Goal: Information Seeking & Learning: Learn about a topic

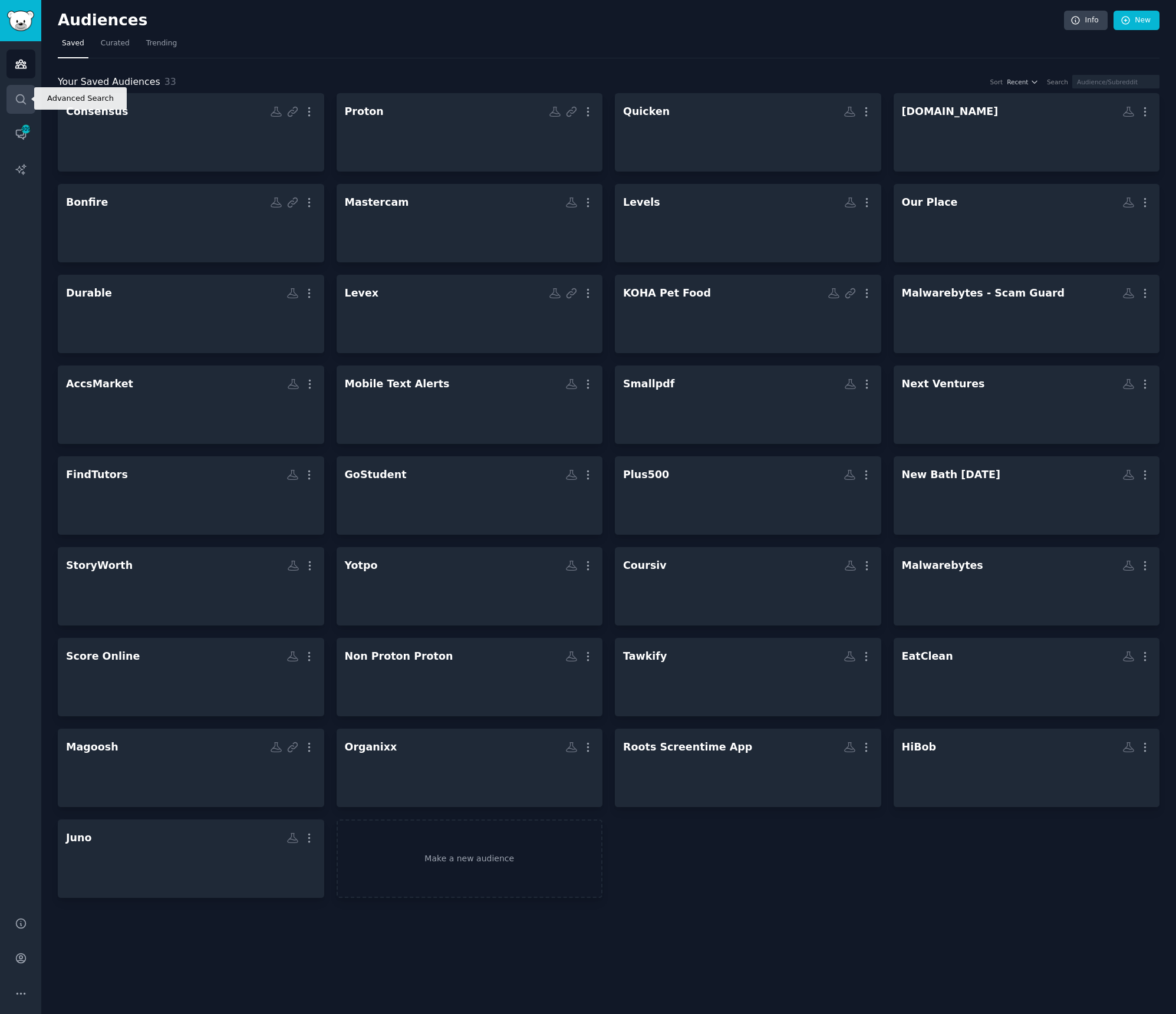
click at [29, 99] on link "Search" at bounding box center [21, 99] width 29 height 29
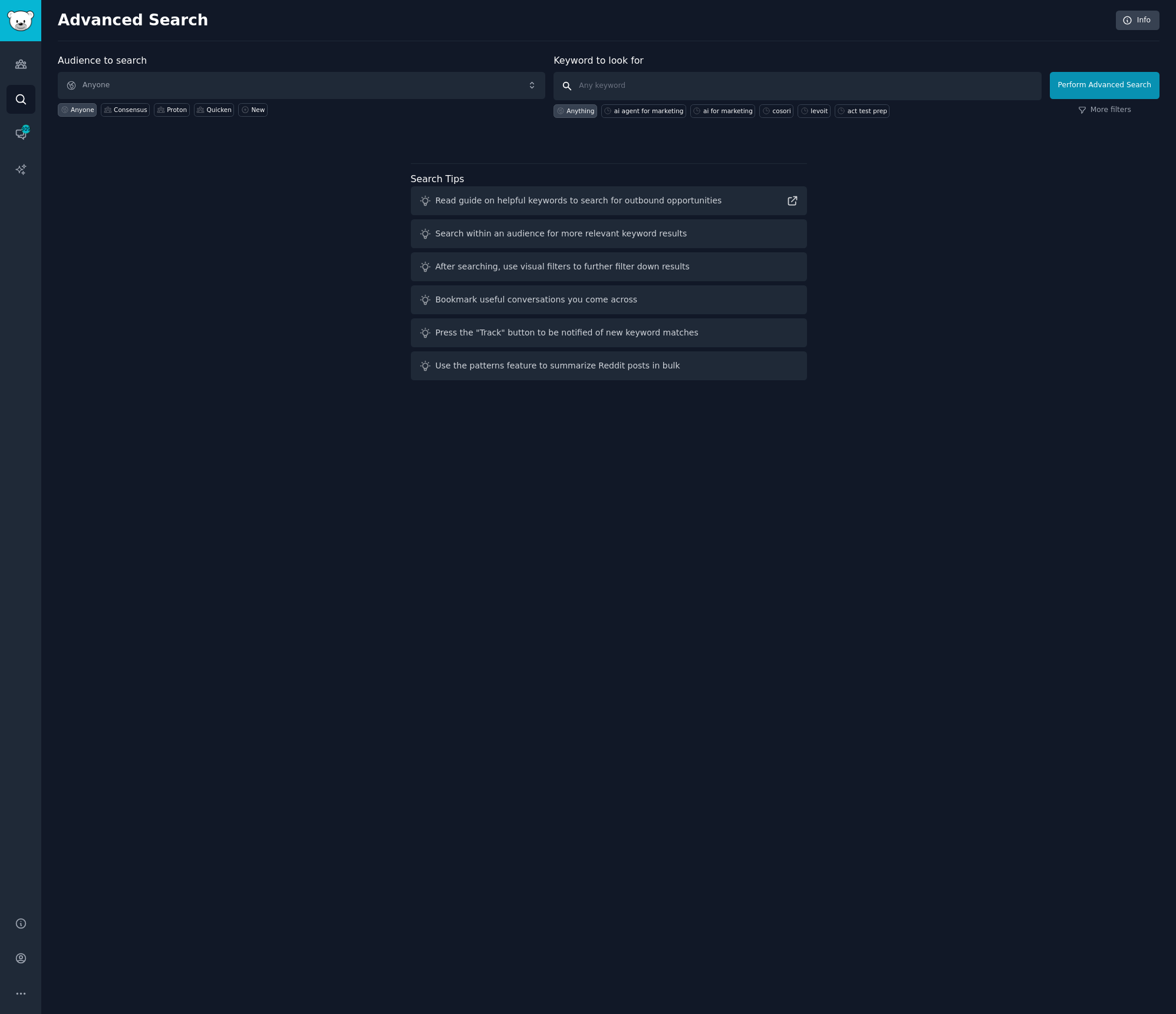
click at [602, 90] on input "text" at bounding box center [797, 86] width 488 height 28
type input "claim app"
click at [1119, 85] on button "Perform Advanced Search" at bounding box center [1105, 85] width 110 height 27
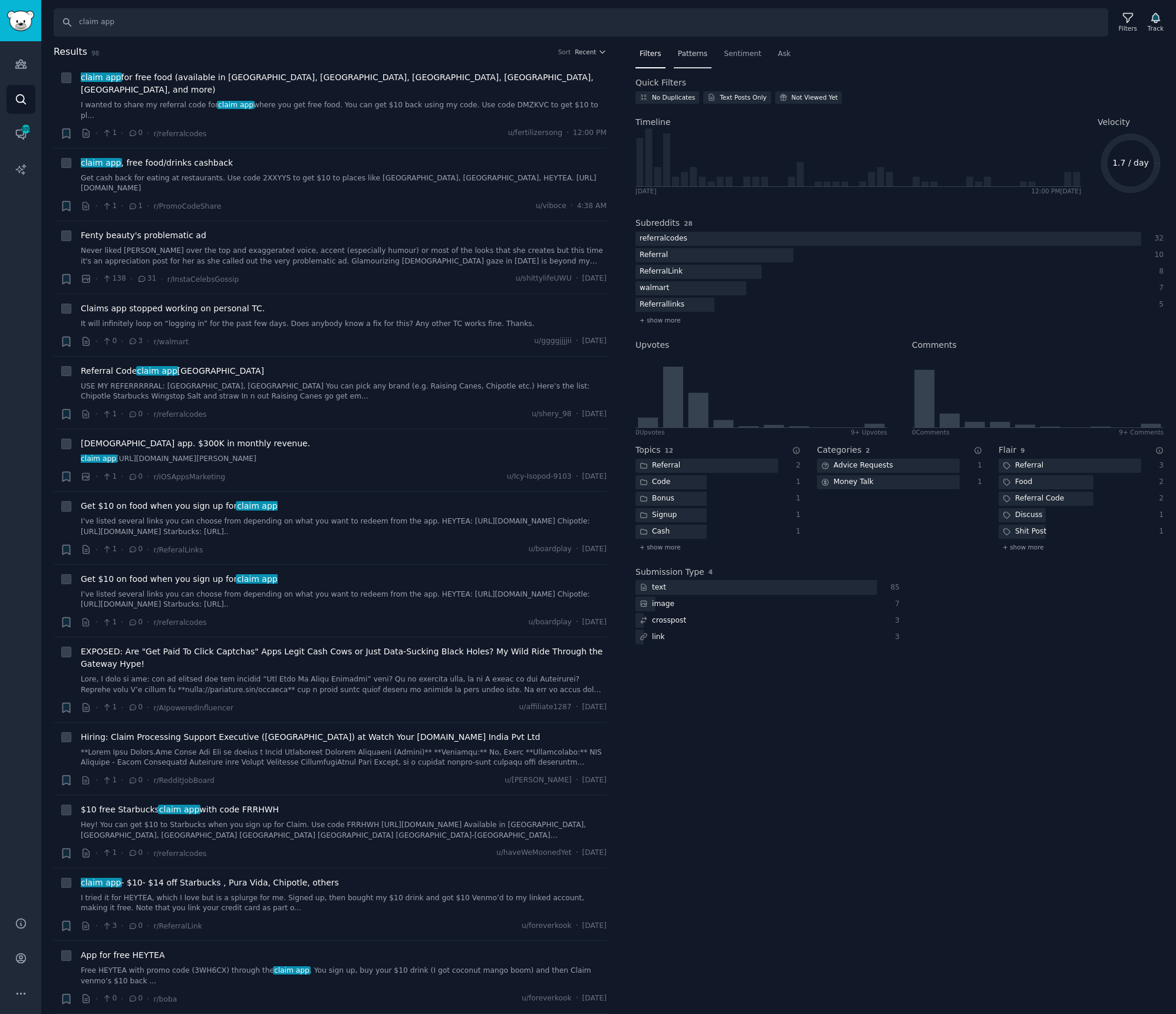
click at [704, 51] on span "Patterns" at bounding box center [693, 53] width 29 height 10
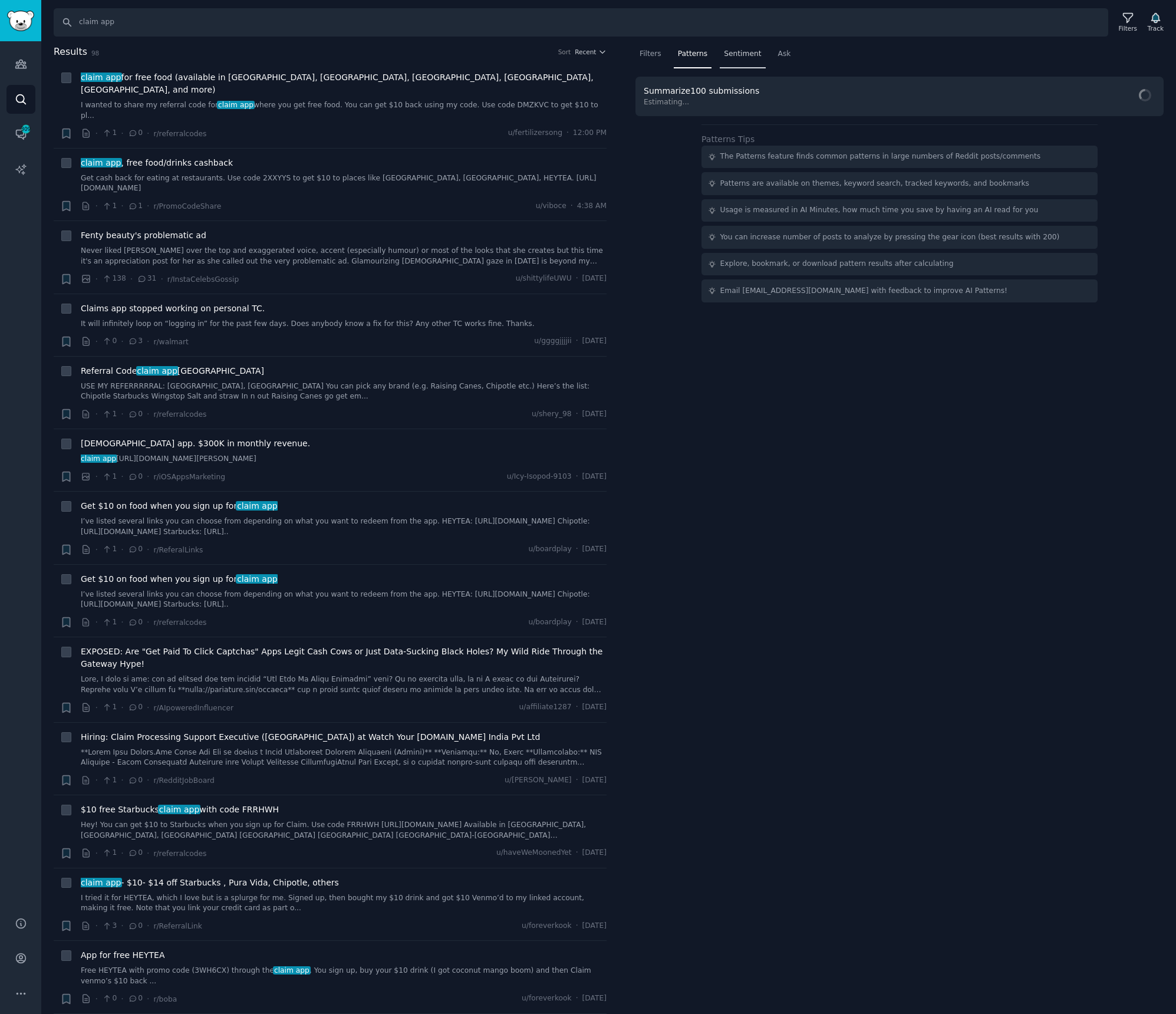
click at [724, 53] on span "Sentiment" at bounding box center [742, 53] width 37 height 10
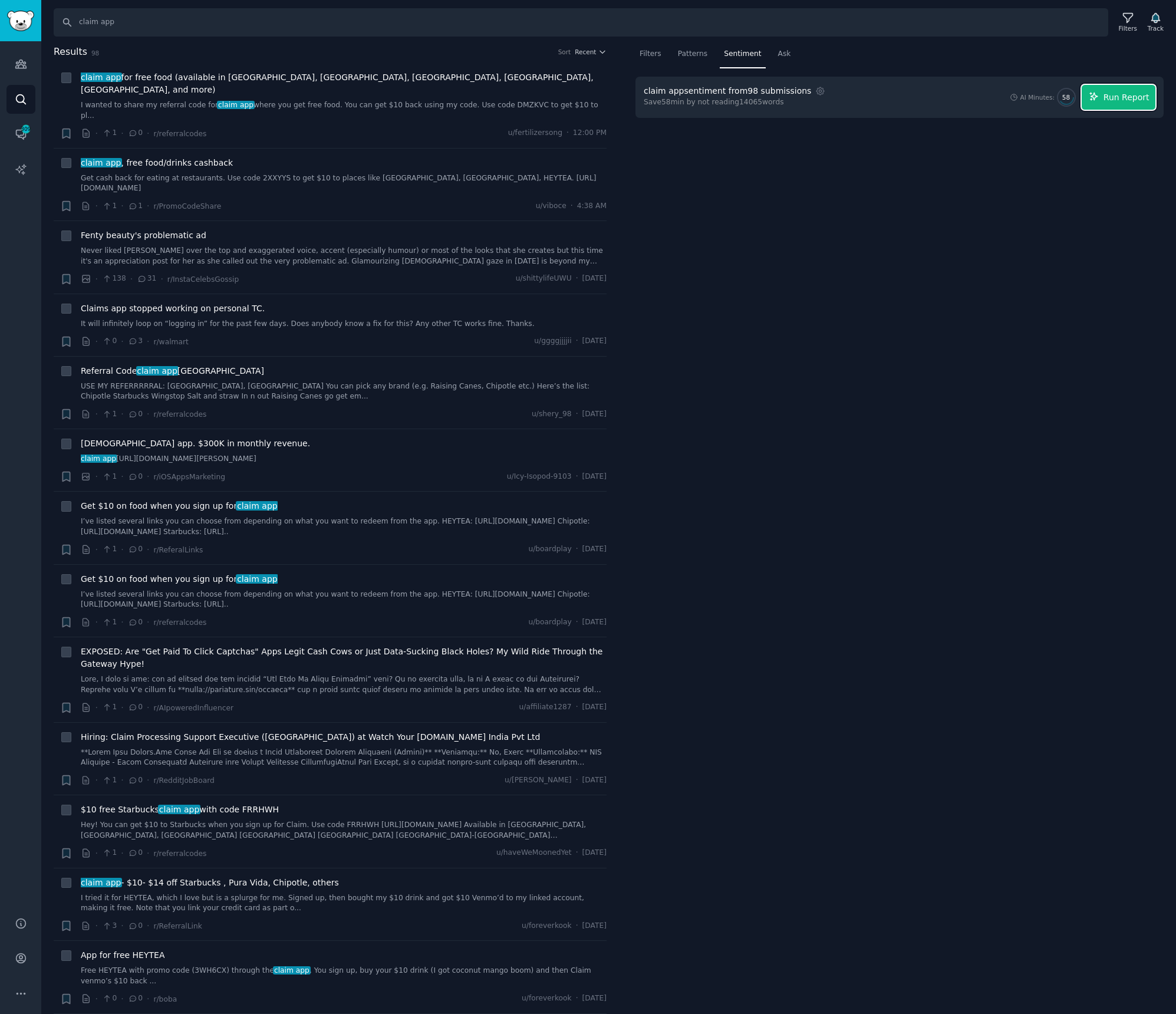
click at [1124, 94] on span "Run Report" at bounding box center [1127, 98] width 46 height 13
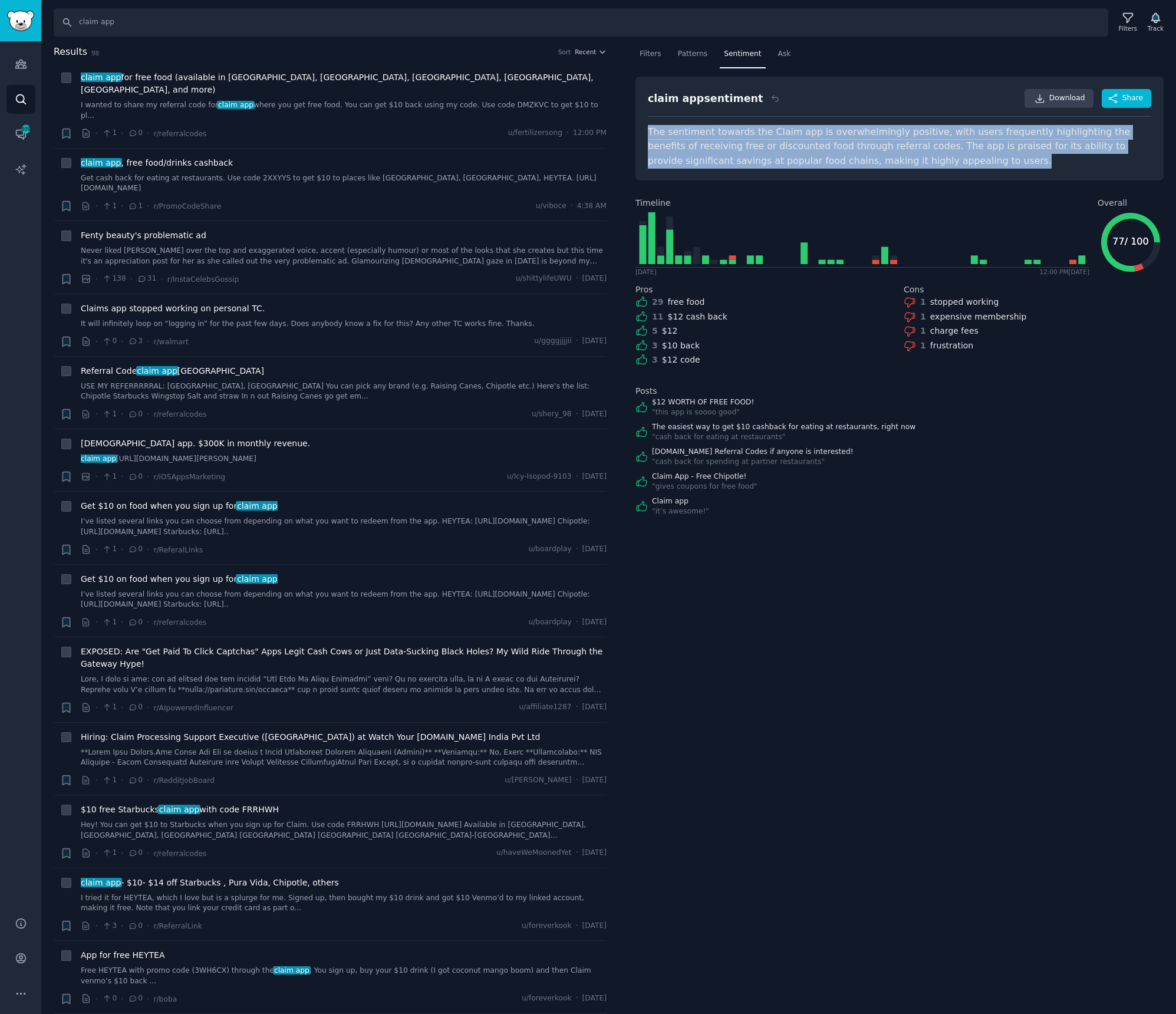
drag, startPoint x: 918, startPoint y: 158, endPoint x: 647, endPoint y: 135, distance: 272.0
click at [647, 135] on div "claim app sentiment Download Share The sentiment towards the Claim app is overw…" at bounding box center [900, 128] width 528 height 103
copy div "The sentiment towards the Claim app is overwhelmingly positive, with users freq…"
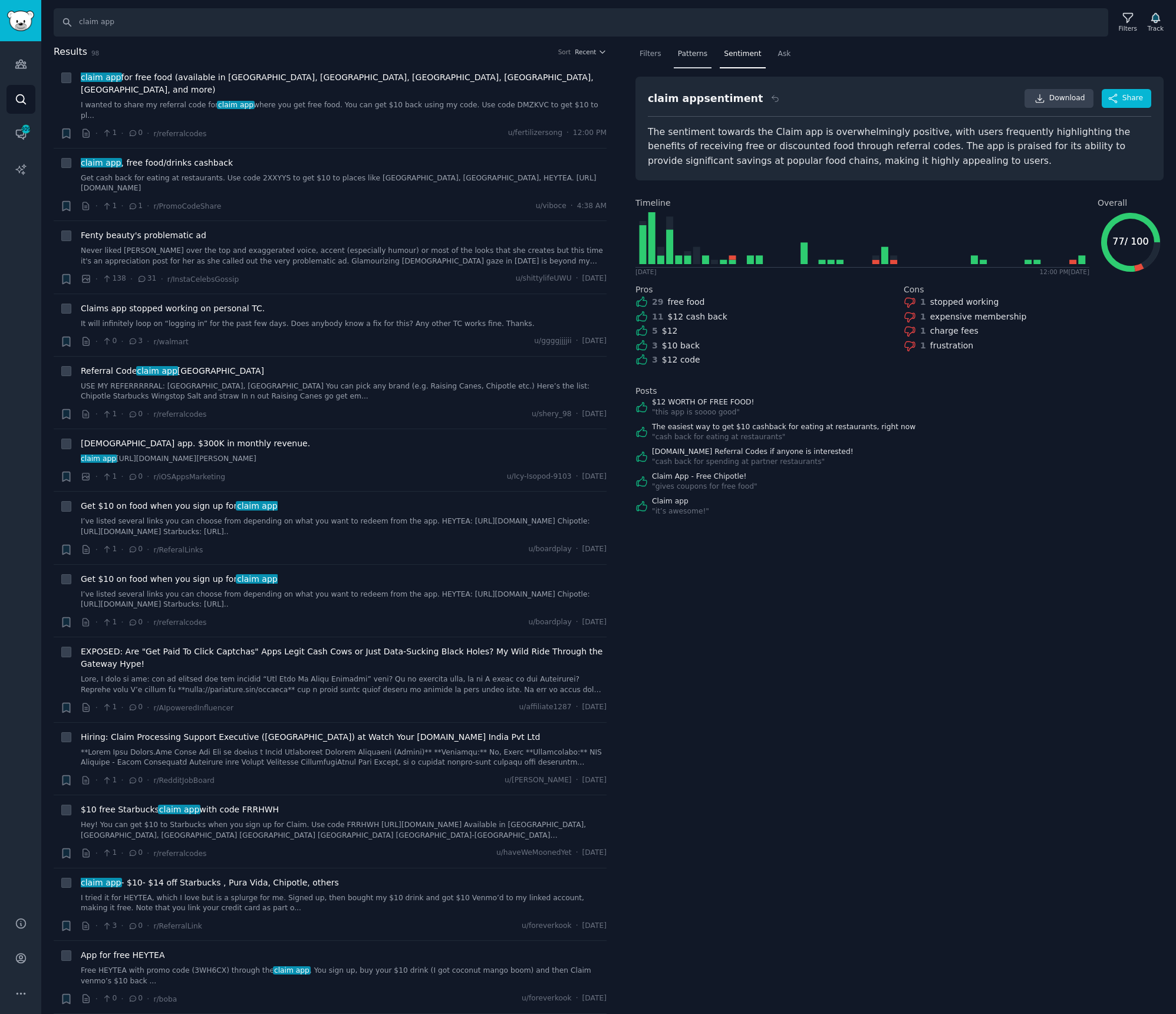
click at [678, 58] on span "Patterns" at bounding box center [693, 53] width 29 height 10
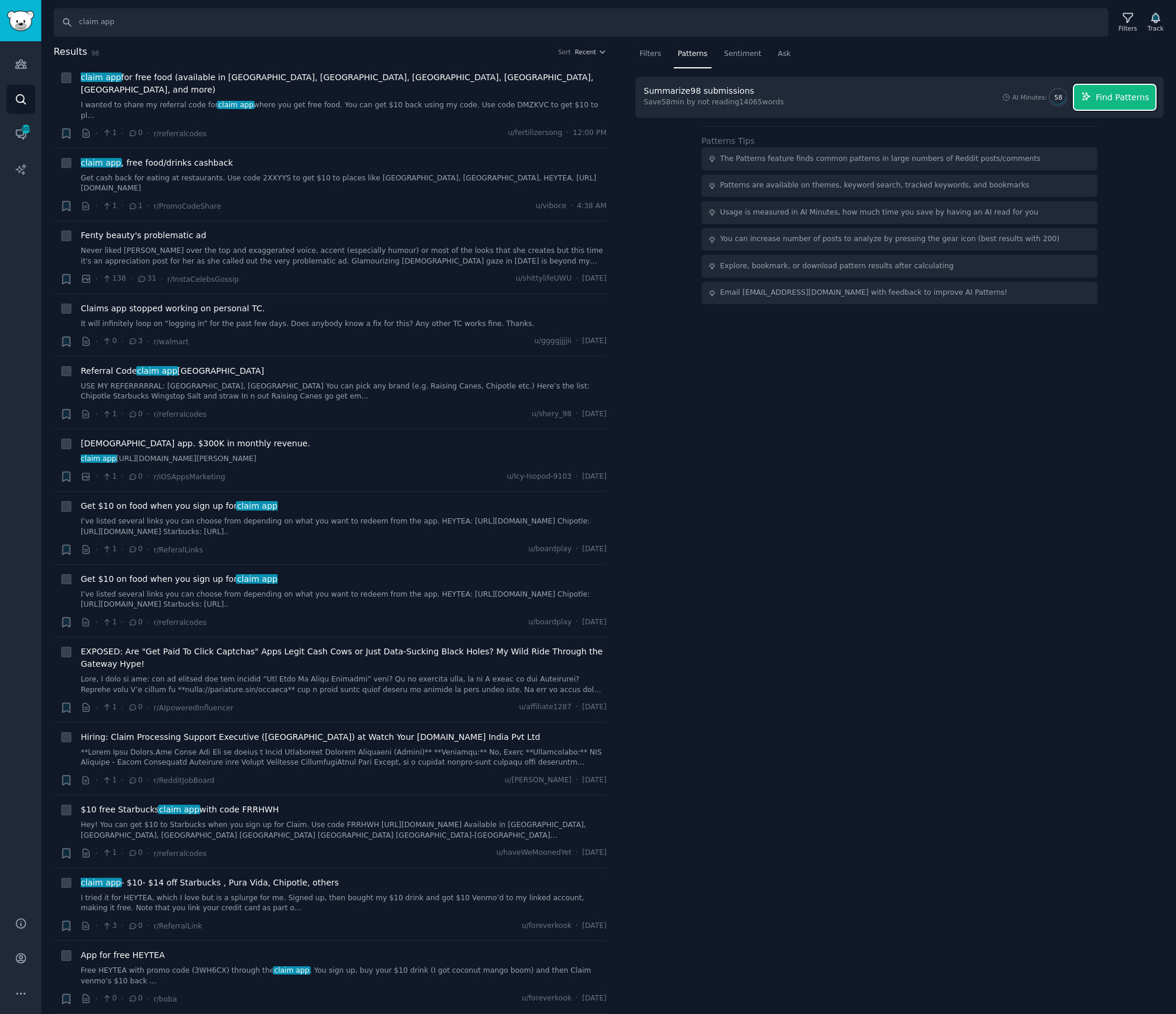
click at [1114, 97] on span "Find Patterns" at bounding box center [1123, 98] width 53 height 13
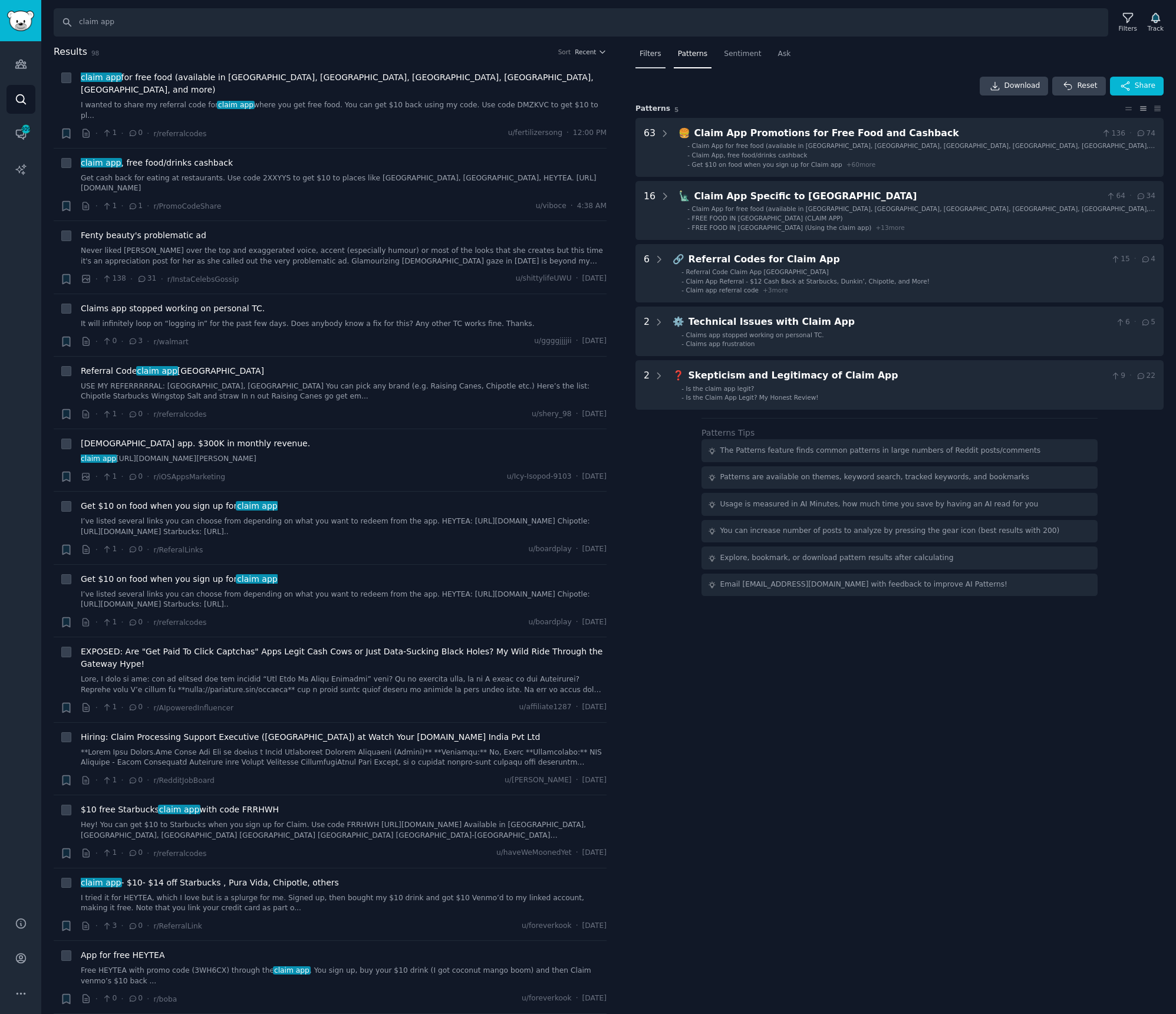
click at [645, 63] on div "Filters" at bounding box center [650, 57] width 30 height 24
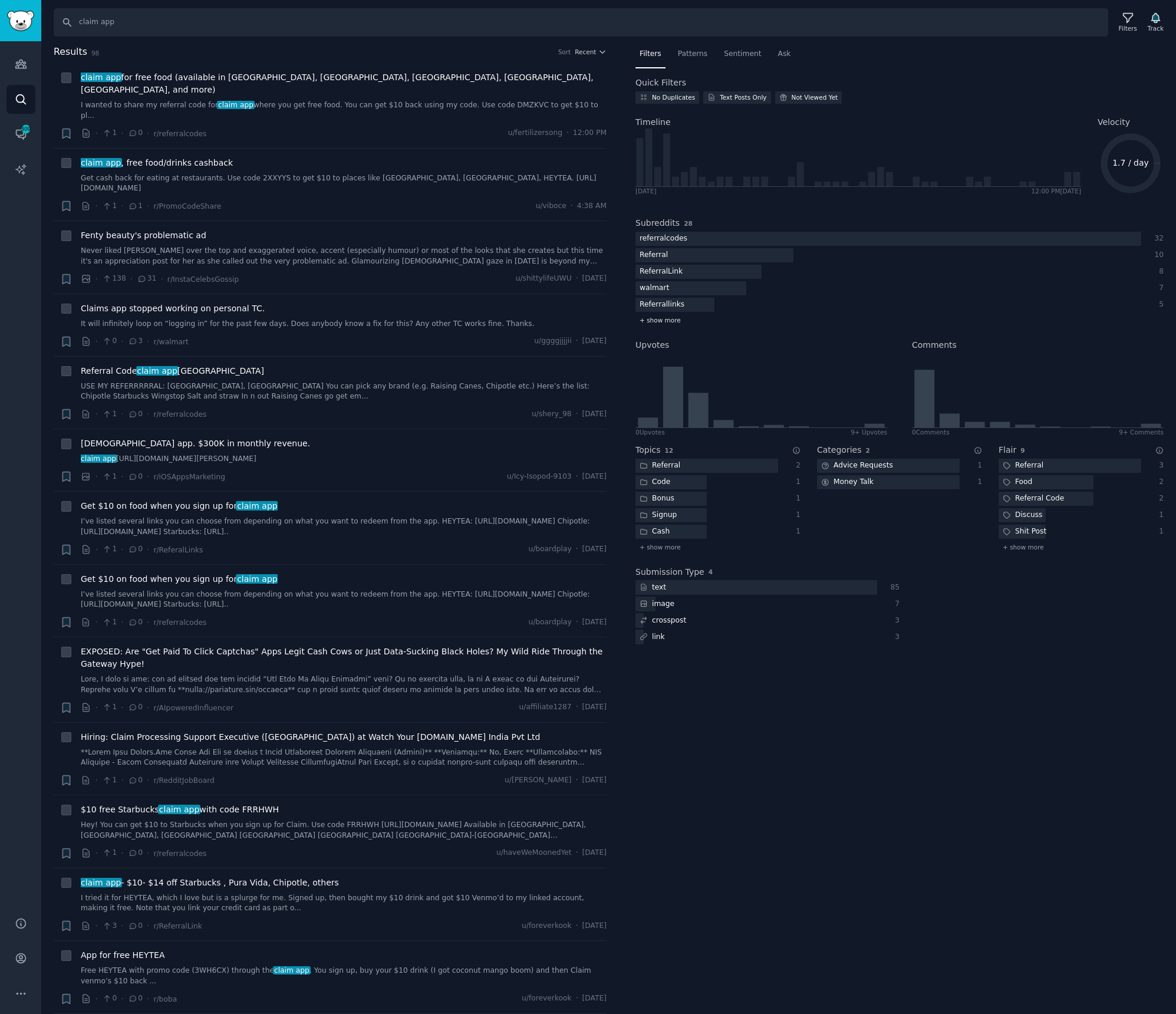
click at [668, 322] on span "+ show more" at bounding box center [660, 320] width 41 height 8
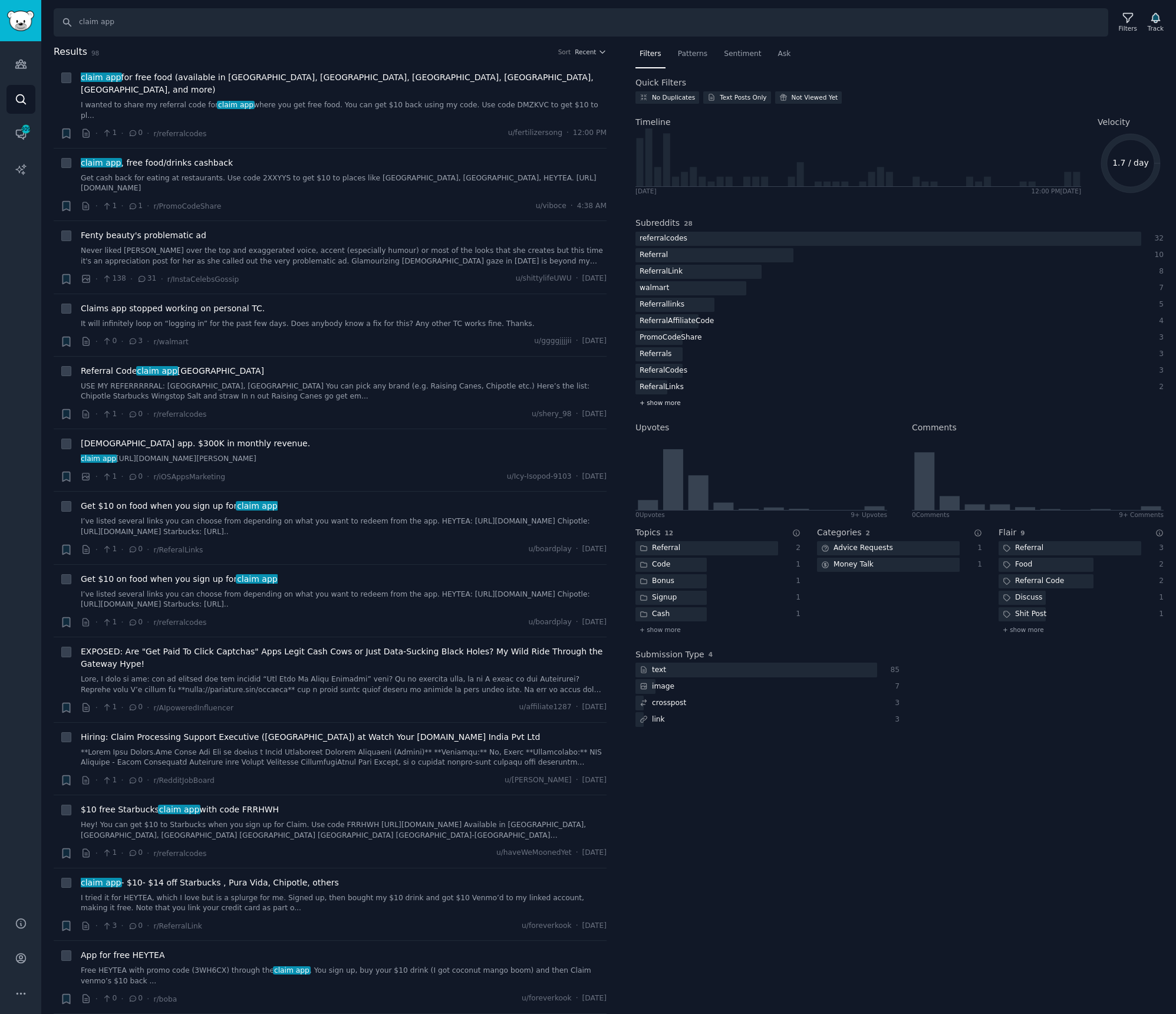
click at [656, 404] on span "+ show more" at bounding box center [660, 403] width 41 height 8
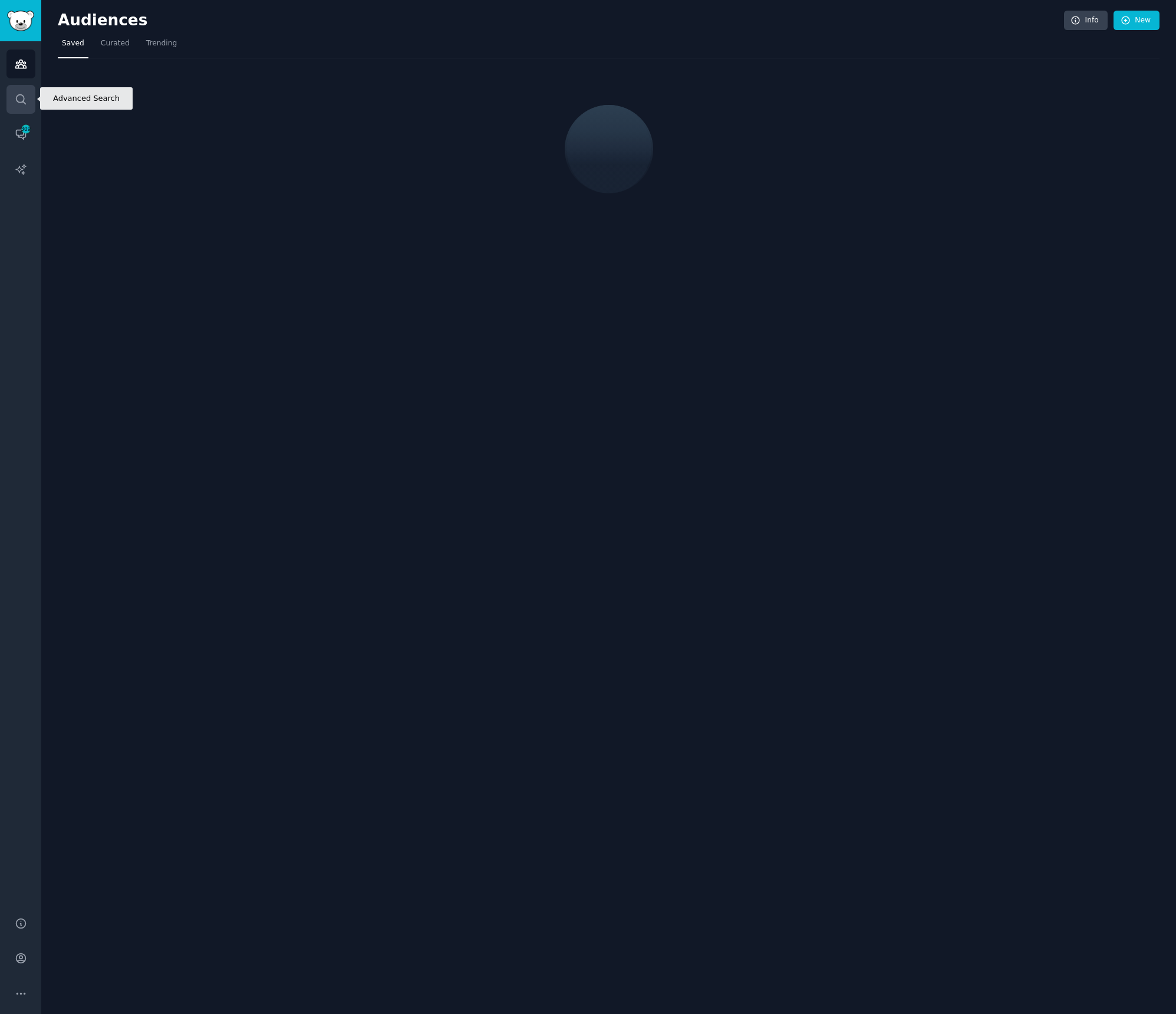
click at [17, 105] on link "Search" at bounding box center [21, 99] width 29 height 29
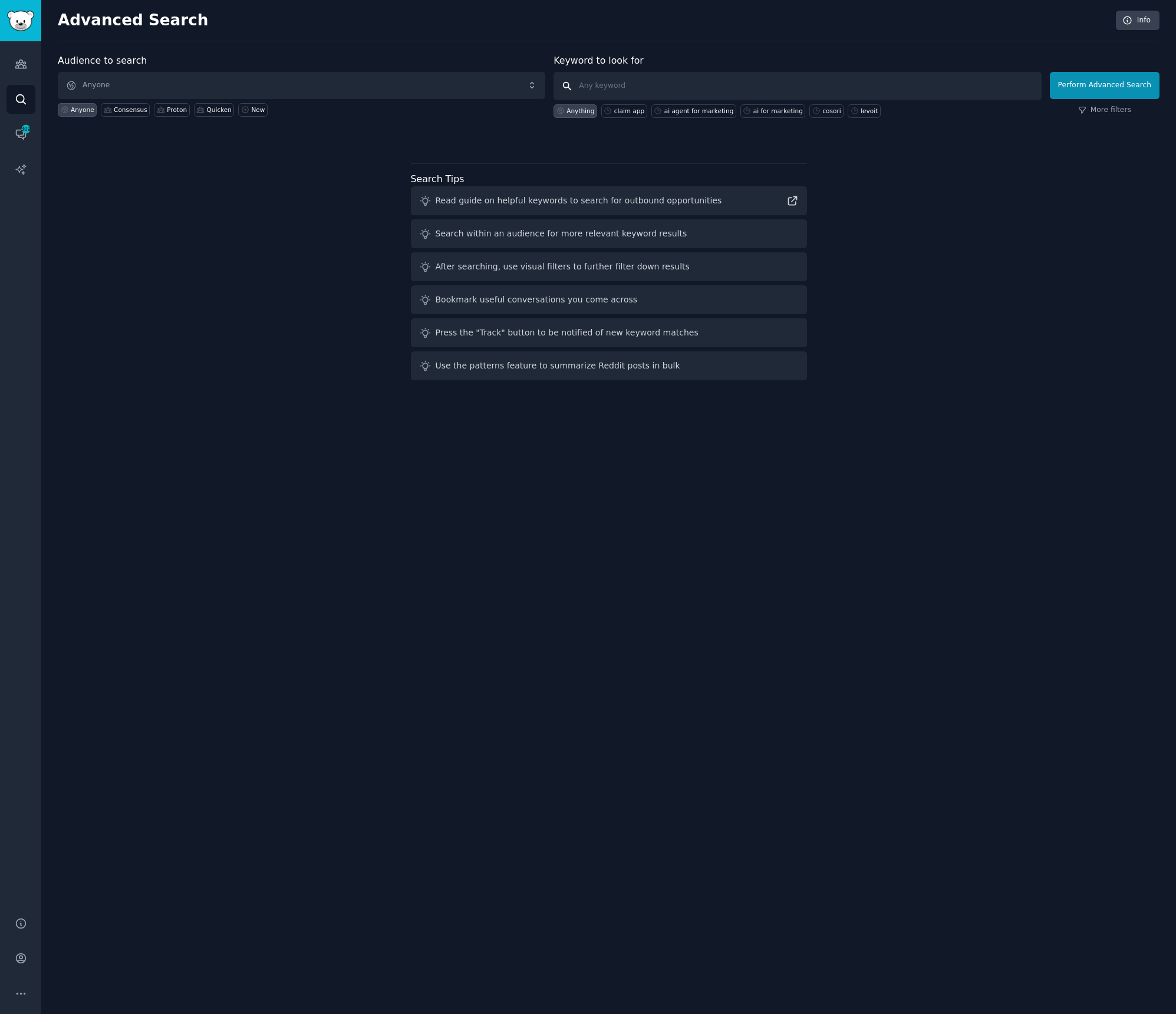
click at [633, 90] on input "text" at bounding box center [797, 86] width 488 height 28
type input "haven health managemnt"
click button "Perform Advanced Search" at bounding box center [1105, 85] width 110 height 27
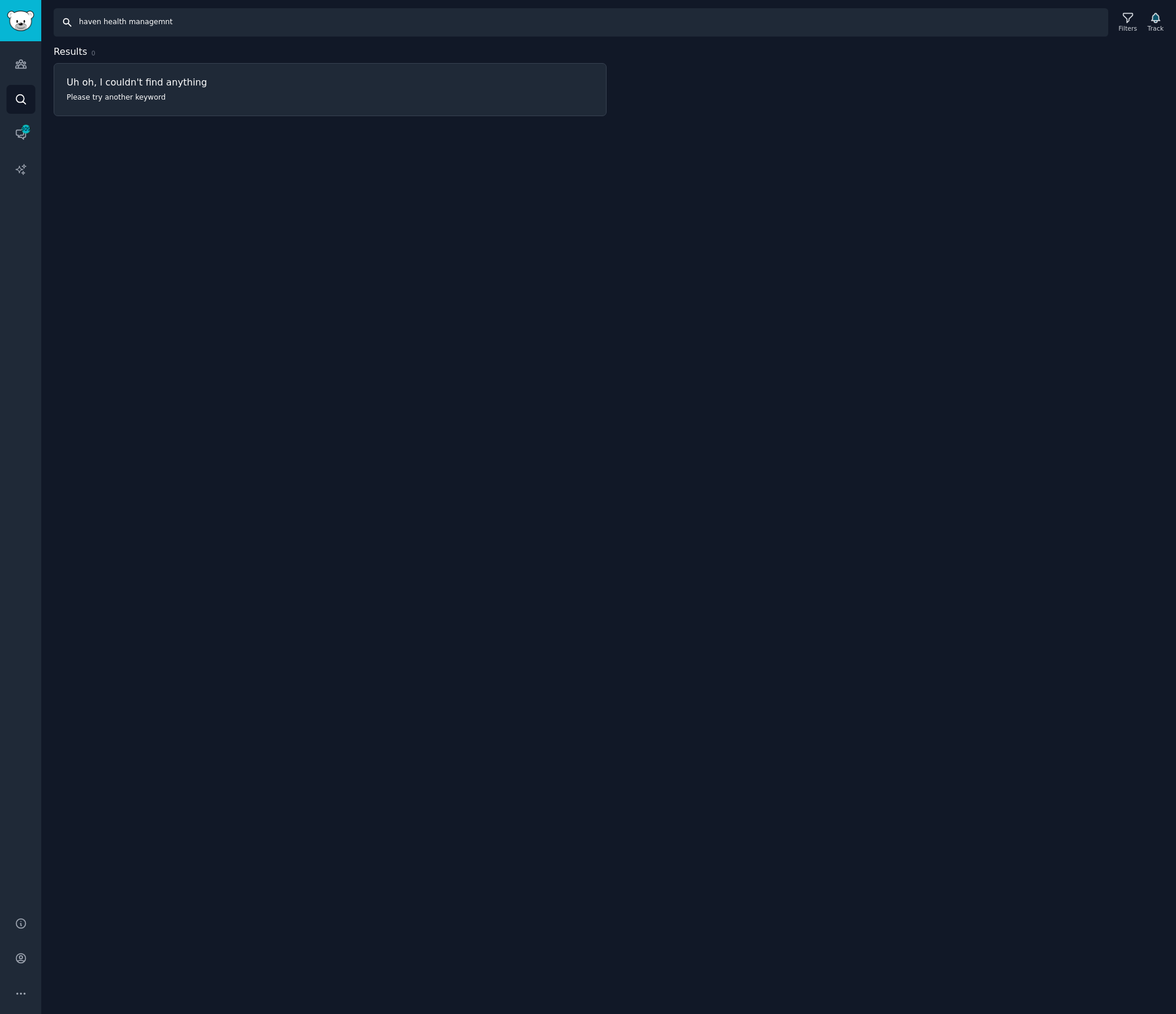
click at [177, 26] on input "haven health managemnt" at bounding box center [581, 22] width 1054 height 28
type input "haven health management"
click at [146, 22] on input "haven health management" at bounding box center [581, 22] width 1054 height 28
